Goal: Check status

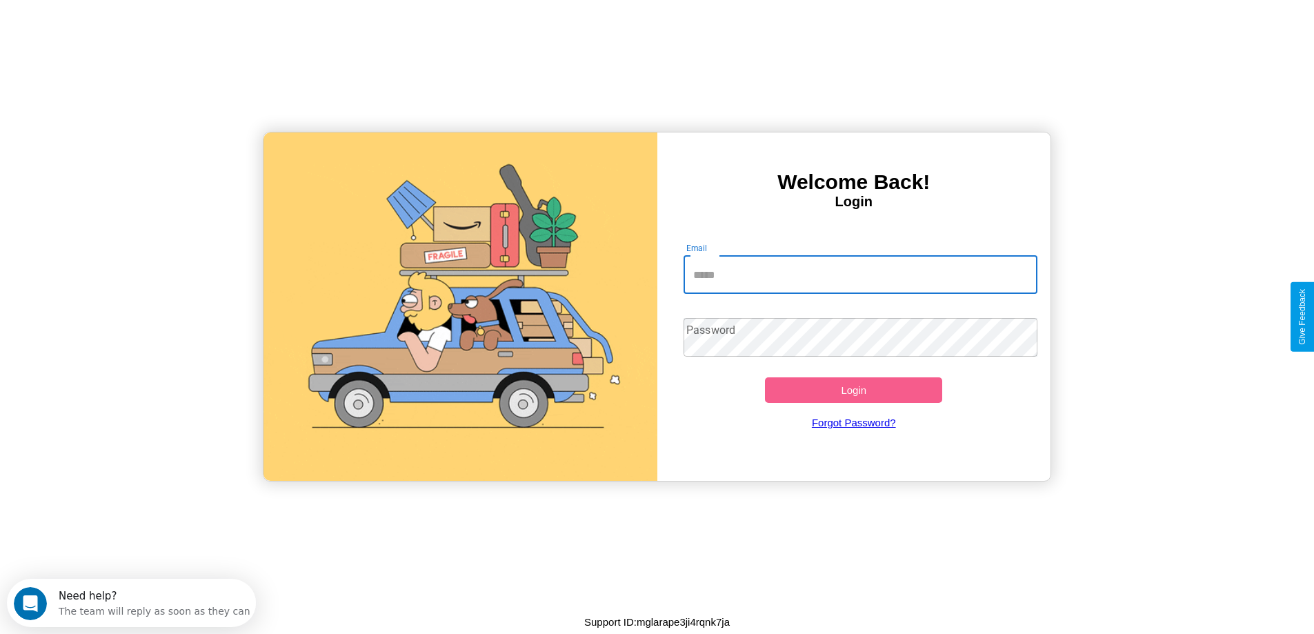
click at [860, 275] on input "Email" at bounding box center [861, 274] width 354 height 39
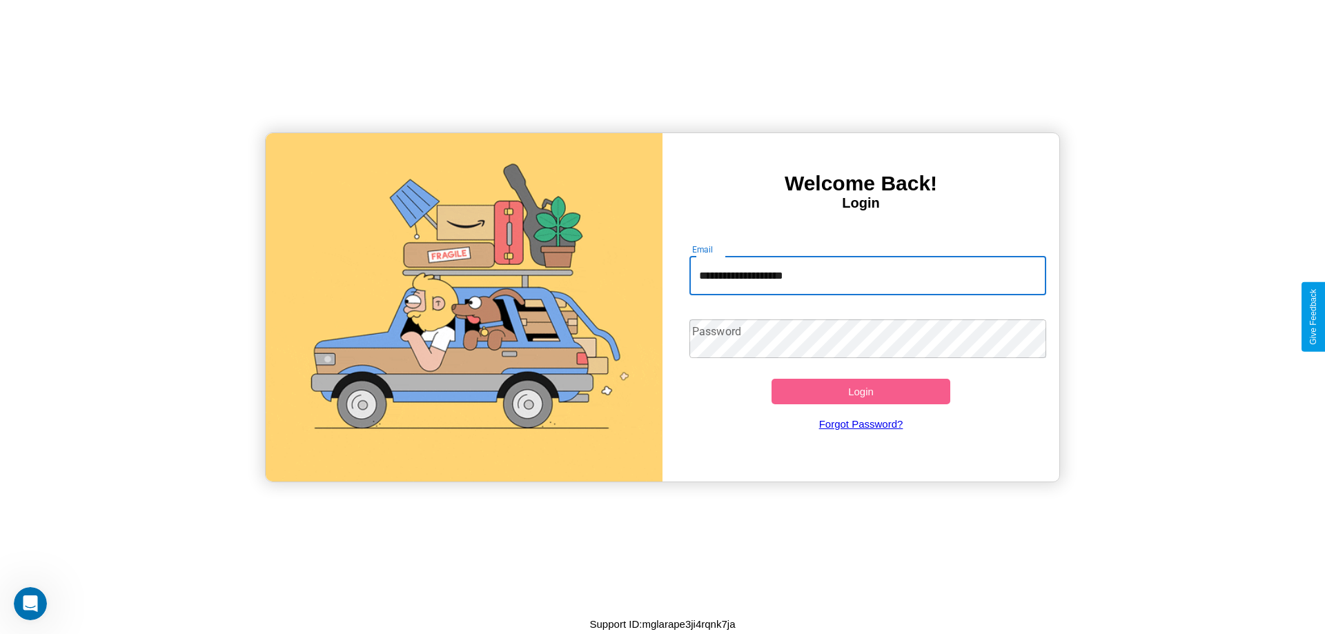
type input "**********"
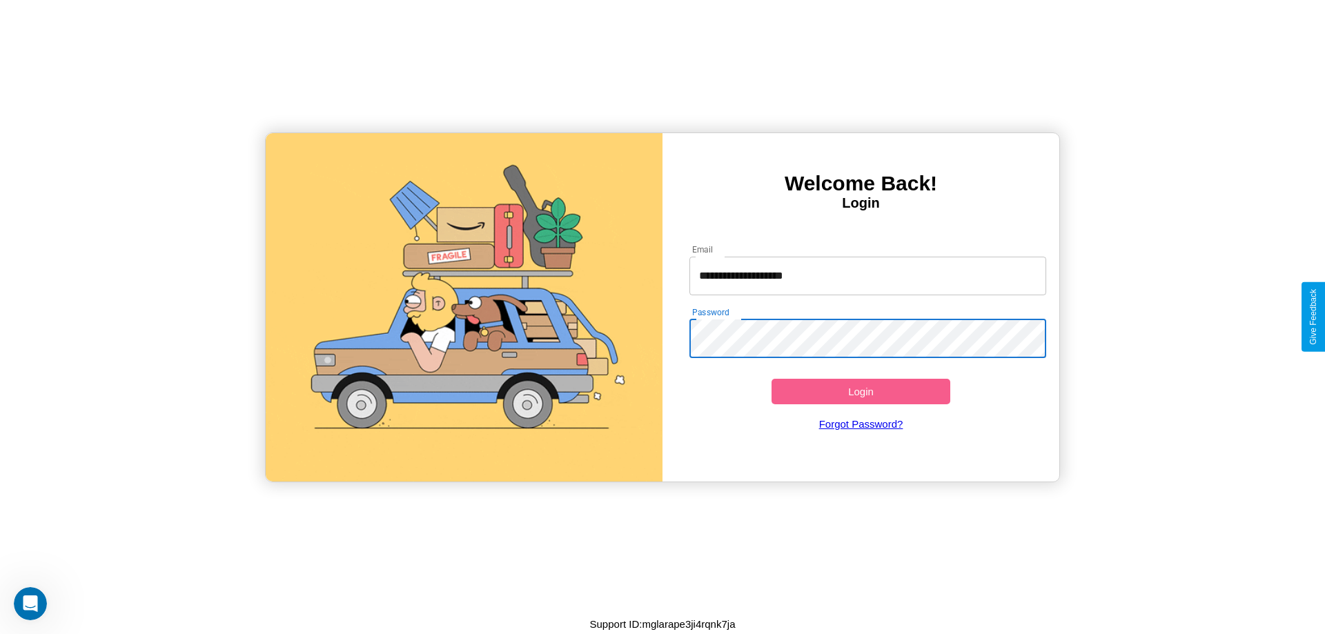
click at [860, 391] on button "Login" at bounding box center [860, 392] width 179 height 26
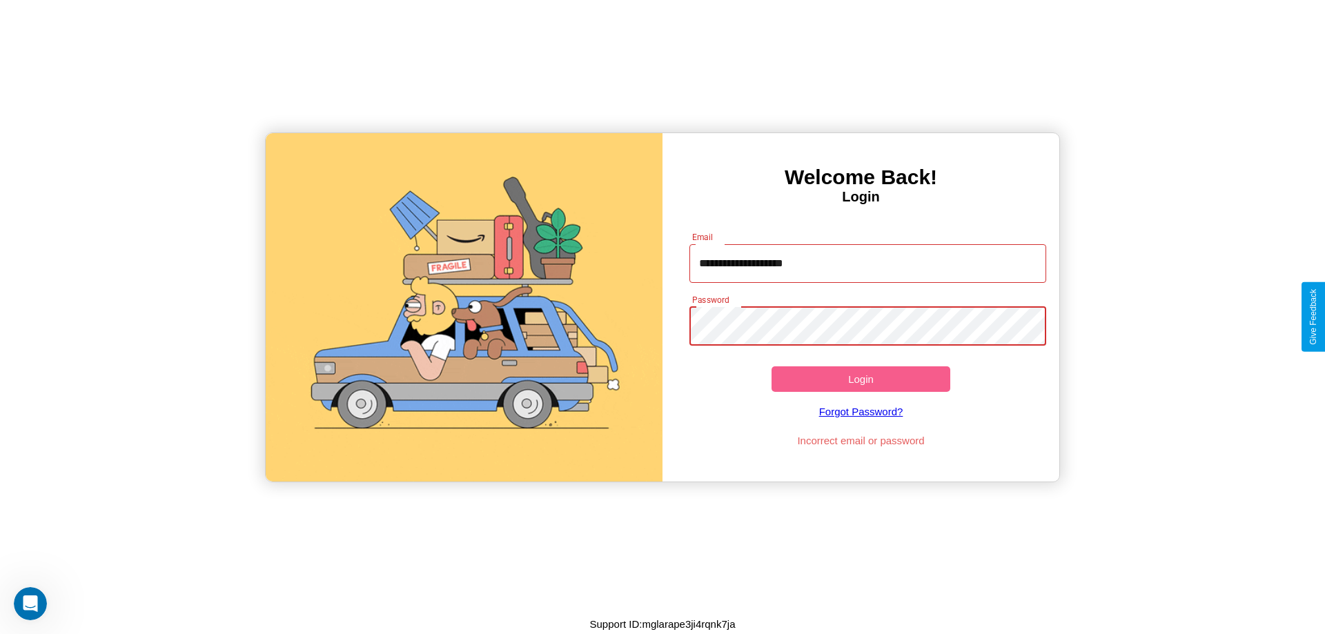
click at [860, 379] on button "Login" at bounding box center [860, 379] width 179 height 26
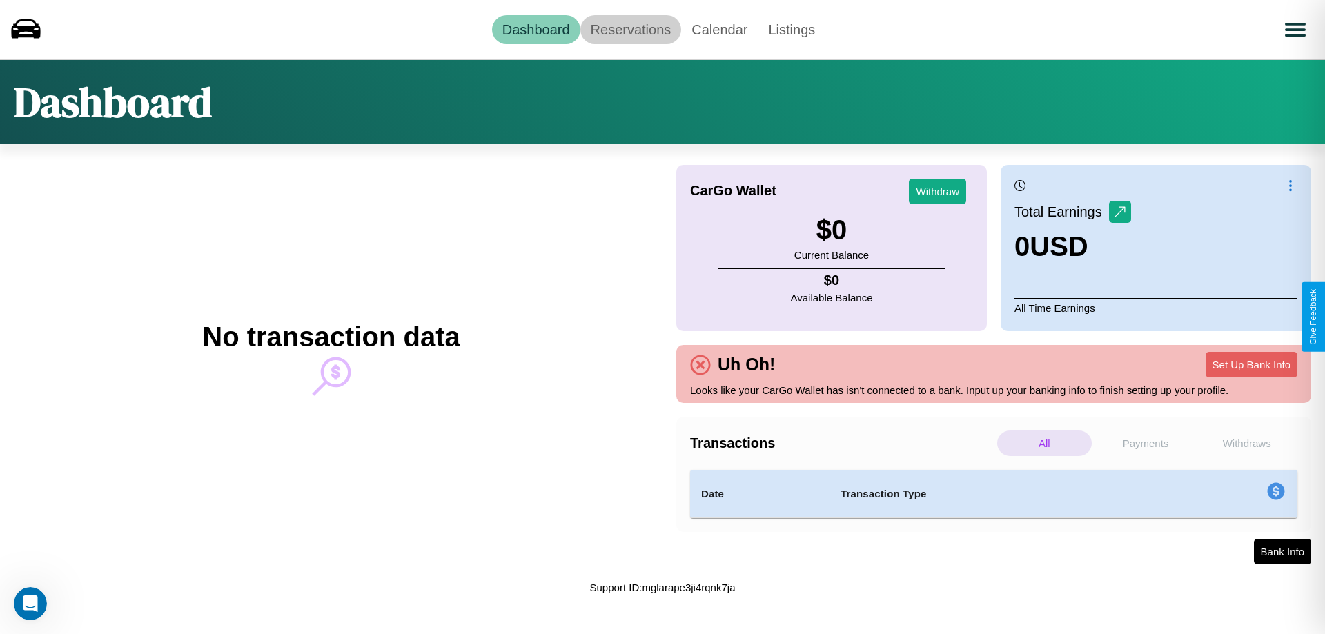
click at [630, 29] on link "Reservations" at bounding box center [630, 29] width 101 height 29
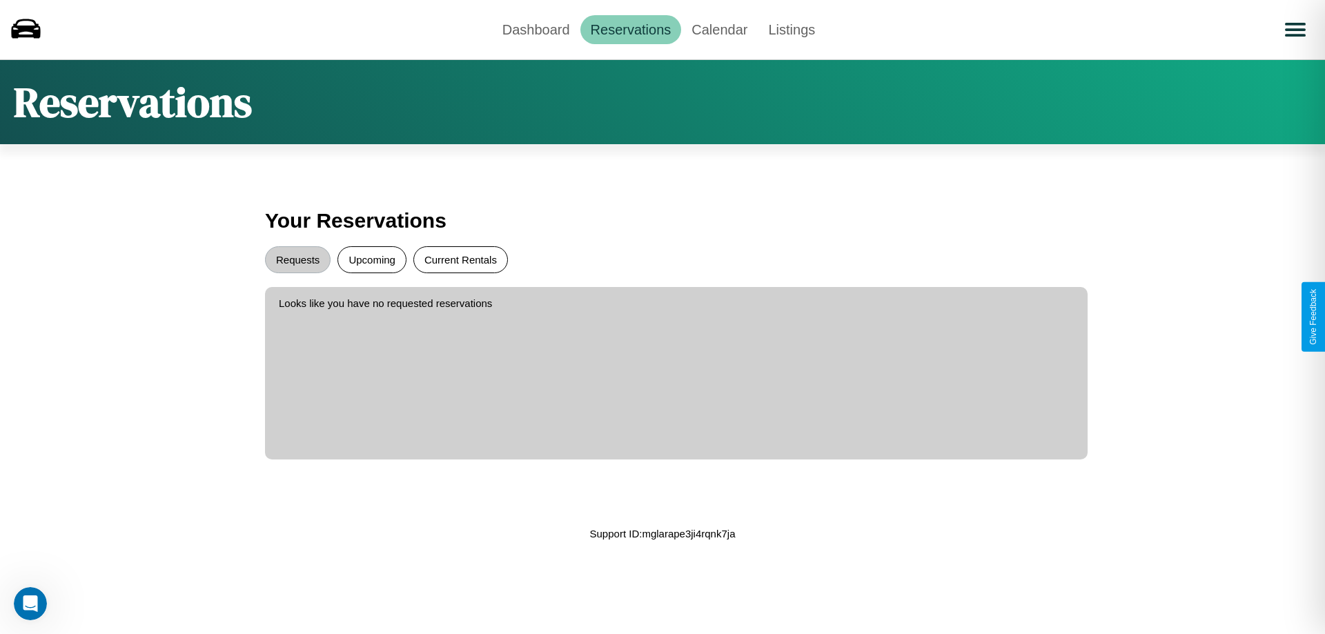
click at [460, 259] on button "Current Rentals" at bounding box center [460, 259] width 95 height 27
click at [297, 259] on button "Requests" at bounding box center [298, 259] width 66 height 27
click at [535, 29] on link "Dashboard" at bounding box center [536, 29] width 88 height 29
